Goal: Task Accomplishment & Management: Use online tool/utility

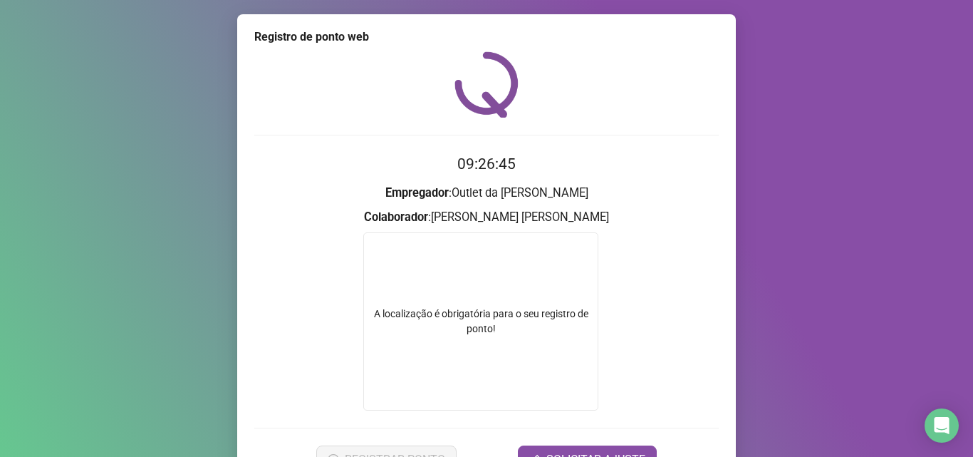
scroll to position [71, 0]
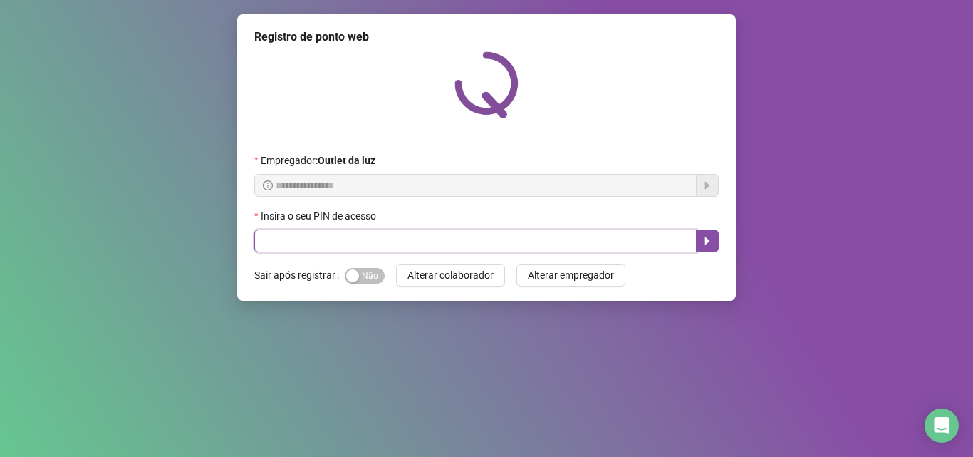
click at [299, 234] on input "text" at bounding box center [475, 240] width 442 height 23
type input "*****"
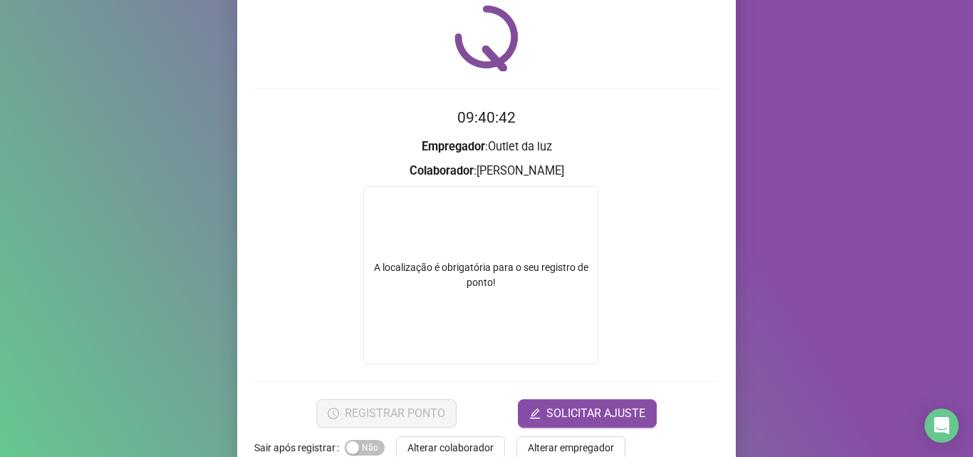
scroll to position [71, 0]
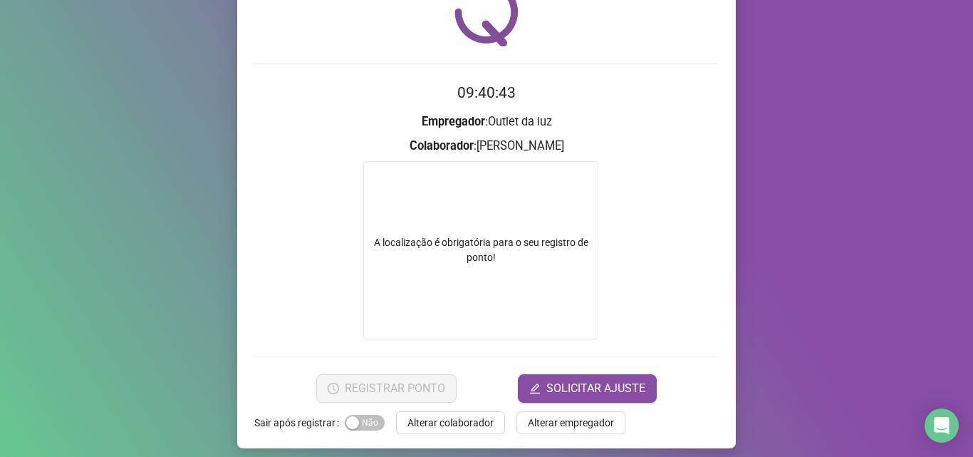
click at [447, 221] on div "A localização é obrigatória para o seu registro de ponto!" at bounding box center [480, 250] width 235 height 178
drag, startPoint x: 483, startPoint y: 268, endPoint x: 404, endPoint y: 248, distance: 81.7
click at [405, 248] on div "A localização é obrigatória para o seu registro de ponto!" at bounding box center [480, 250] width 235 height 178
click at [404, 248] on div "A localização é obrigatória para o seu registro de ponto!" at bounding box center [481, 250] width 234 height 30
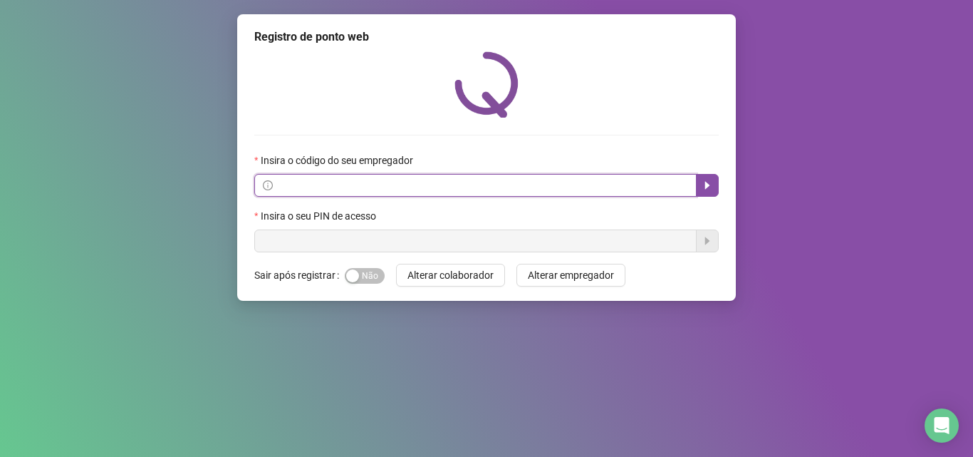
click at [410, 192] on input "text" at bounding box center [482, 185] width 412 height 16
click at [327, 184] on input "text" at bounding box center [482, 185] width 412 height 16
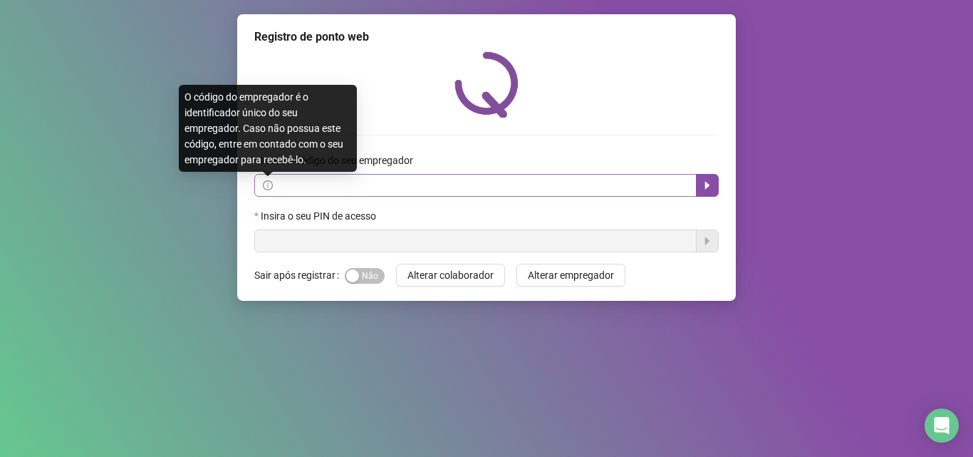
click at [269, 187] on icon "info-circle" at bounding box center [268, 185] width 10 height 10
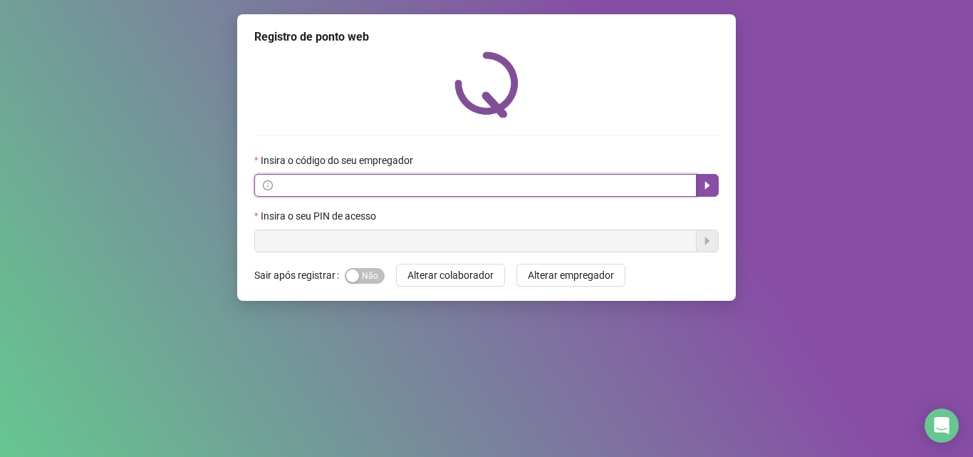
drag, startPoint x: 342, startPoint y: 185, endPoint x: 541, endPoint y: 170, distance: 200.0
click at [541, 170] on div "Insira o código do seu empregador" at bounding box center [486, 174] width 464 height 44
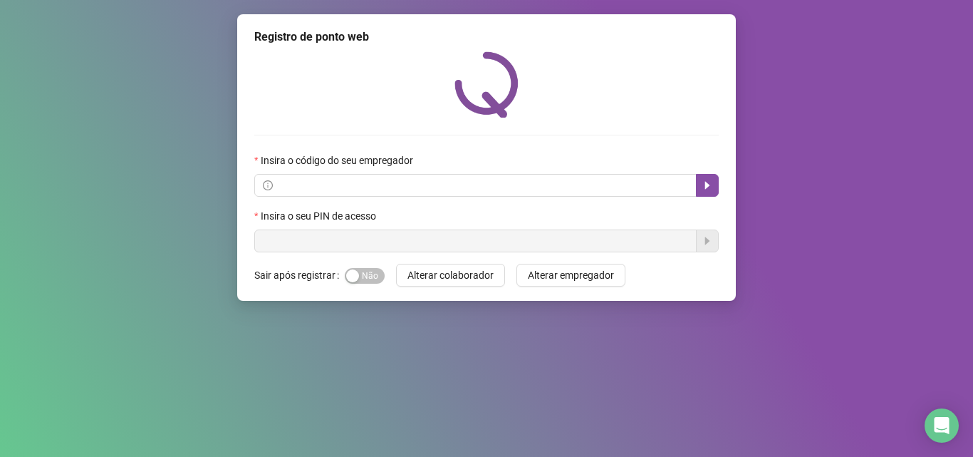
click at [329, 256] on div "Registro de ponto web Insira o código do seu empregador Insira o seu PIN de ace…" at bounding box center [486, 157] width 499 height 286
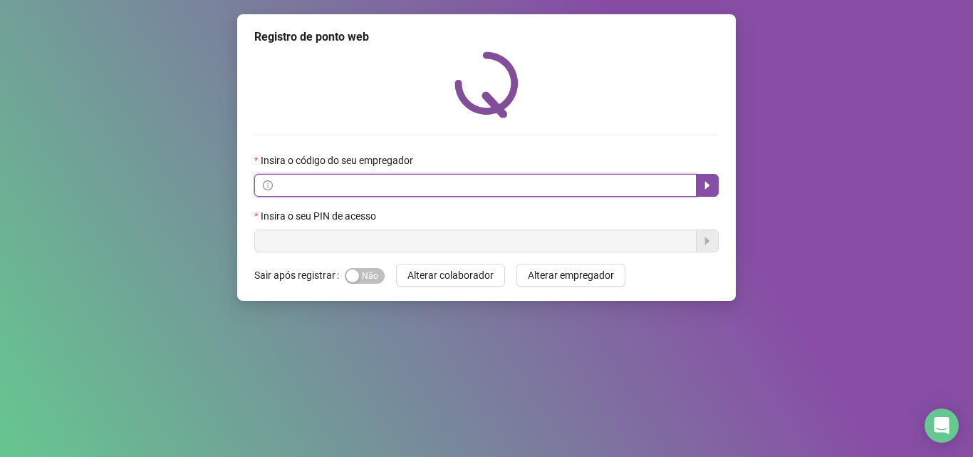
click at [340, 182] on input "text" at bounding box center [482, 185] width 412 height 16
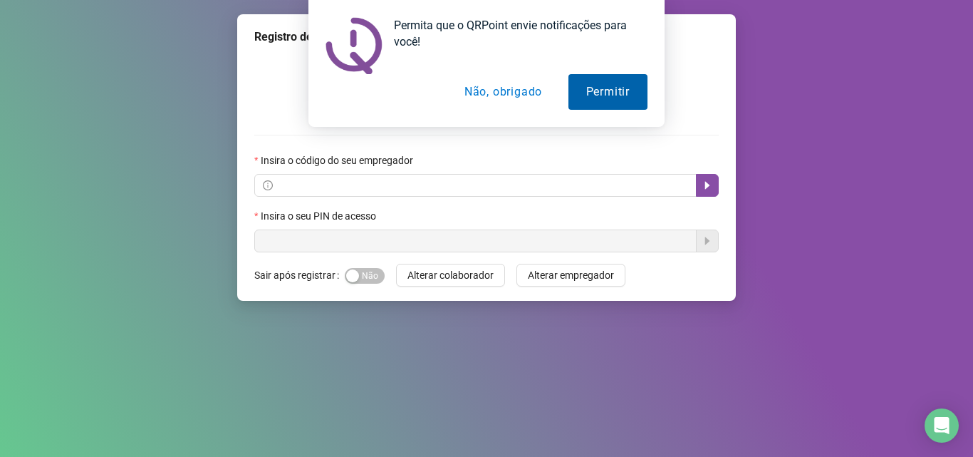
click at [603, 83] on button "Permitir" at bounding box center [607, 92] width 79 height 36
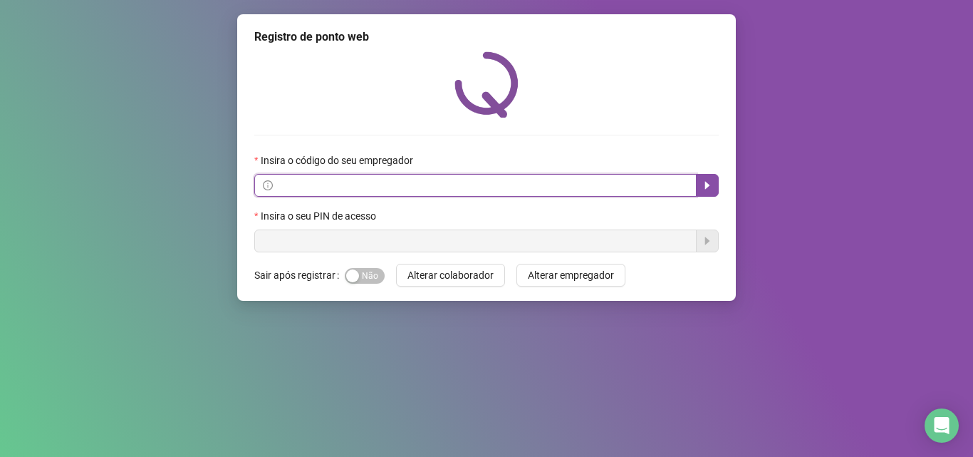
click at [371, 189] on input "text" at bounding box center [482, 185] width 412 height 16
paste input "**********"
type input "**********"
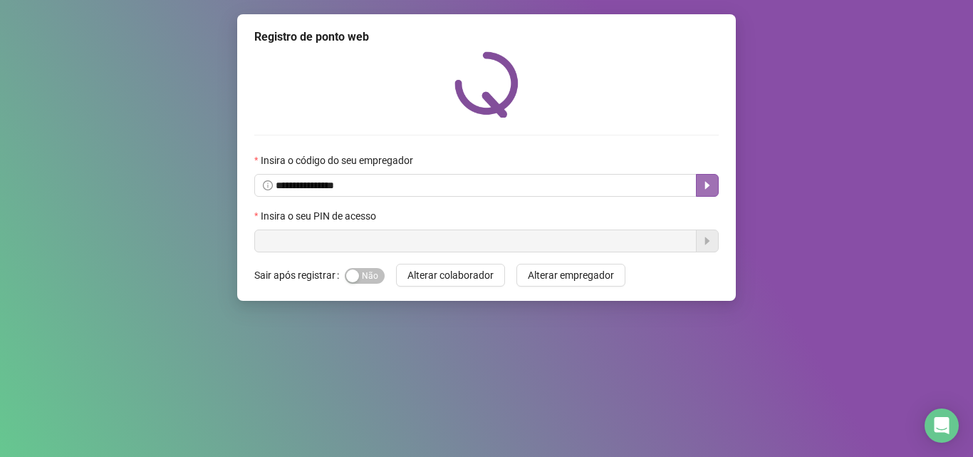
click at [707, 180] on icon "caret-right" at bounding box center [707, 184] width 11 height 11
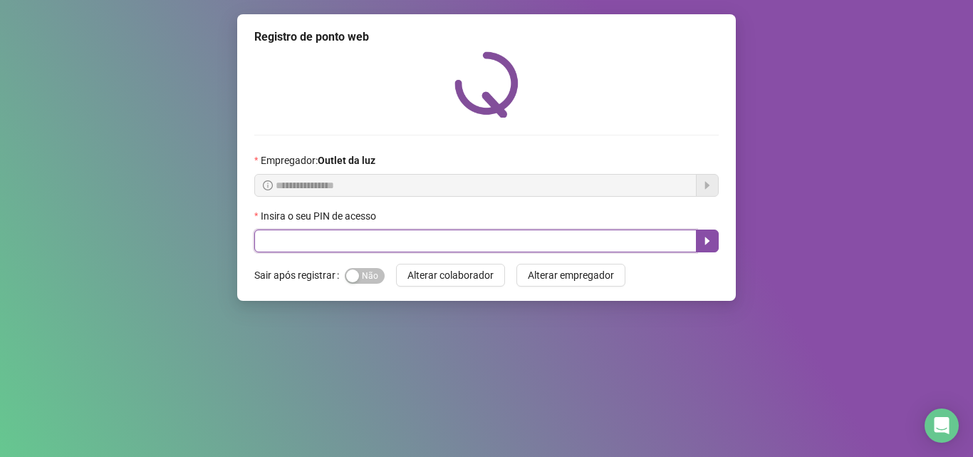
click at [503, 244] on input "text" at bounding box center [475, 240] width 442 height 23
type input "*****"
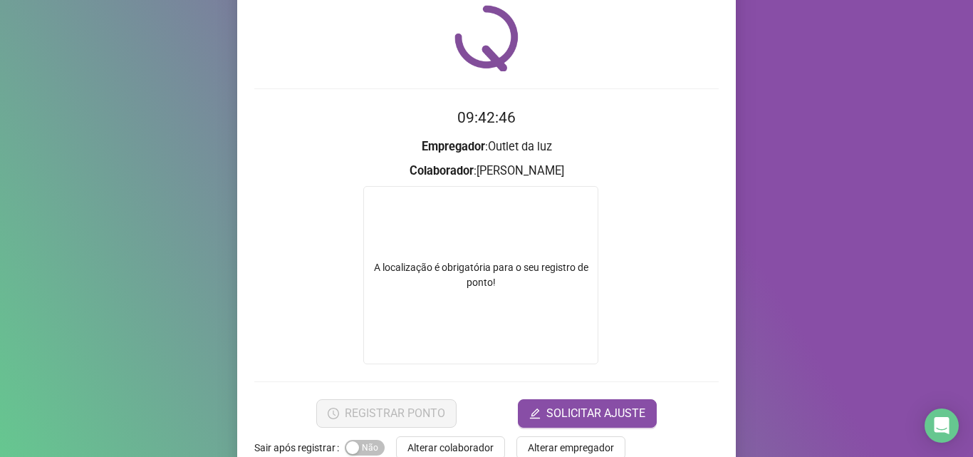
scroll to position [71, 0]
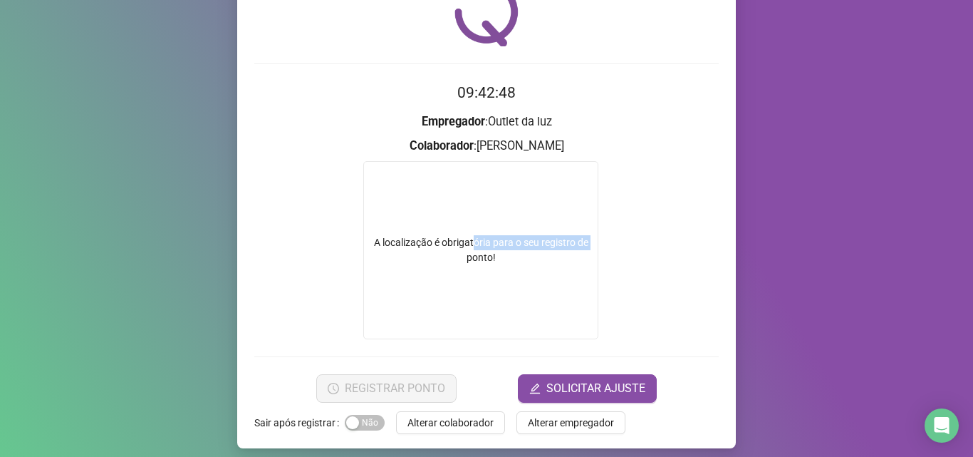
drag, startPoint x: 467, startPoint y: 246, endPoint x: 363, endPoint y: 372, distance: 163.3
click at [365, 370] on form "09:42:48 Empregador : Outlet da luz Colaborador : ANA BEATRIZ SANTANA SILVA A l…" at bounding box center [486, 241] width 464 height 320
click at [296, 292] on form "A localização é obrigatória para o seu registro de ponto!" at bounding box center [486, 250] width 464 height 178
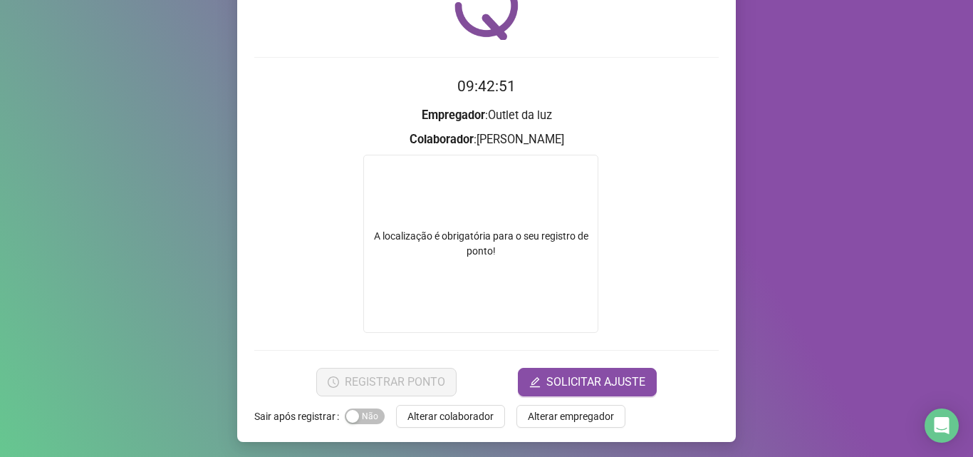
scroll to position [80, 0]
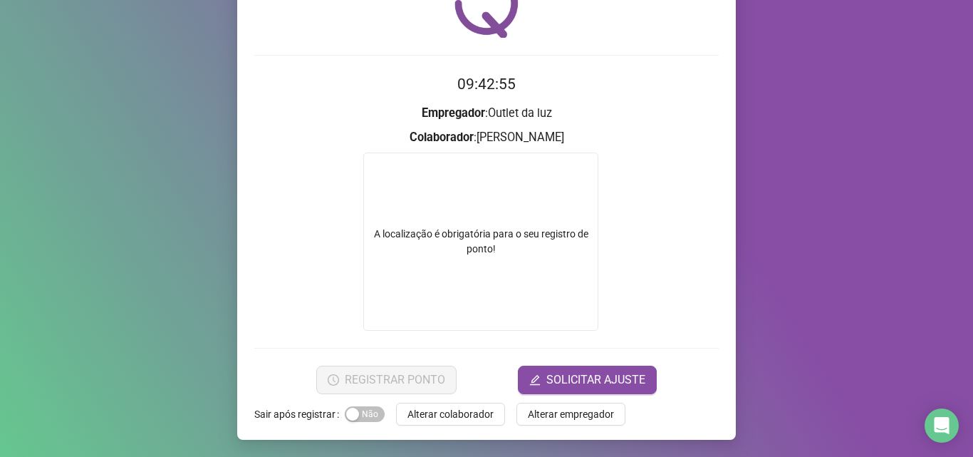
click at [452, 215] on div "A localização é obrigatória para o seu registro de ponto!" at bounding box center [480, 241] width 235 height 178
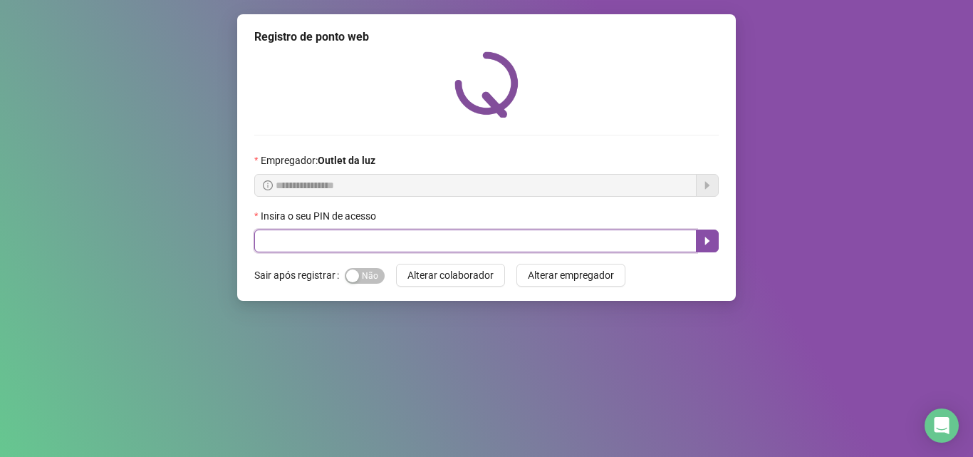
click at [442, 233] on input "text" at bounding box center [475, 240] width 442 height 23
type input "*****"
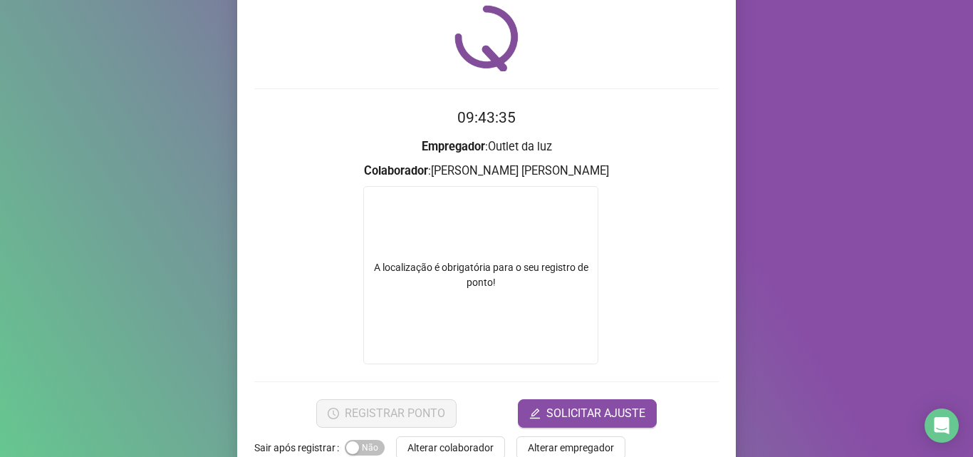
scroll to position [71, 0]
